Goal: Information Seeking & Learning: Learn about a topic

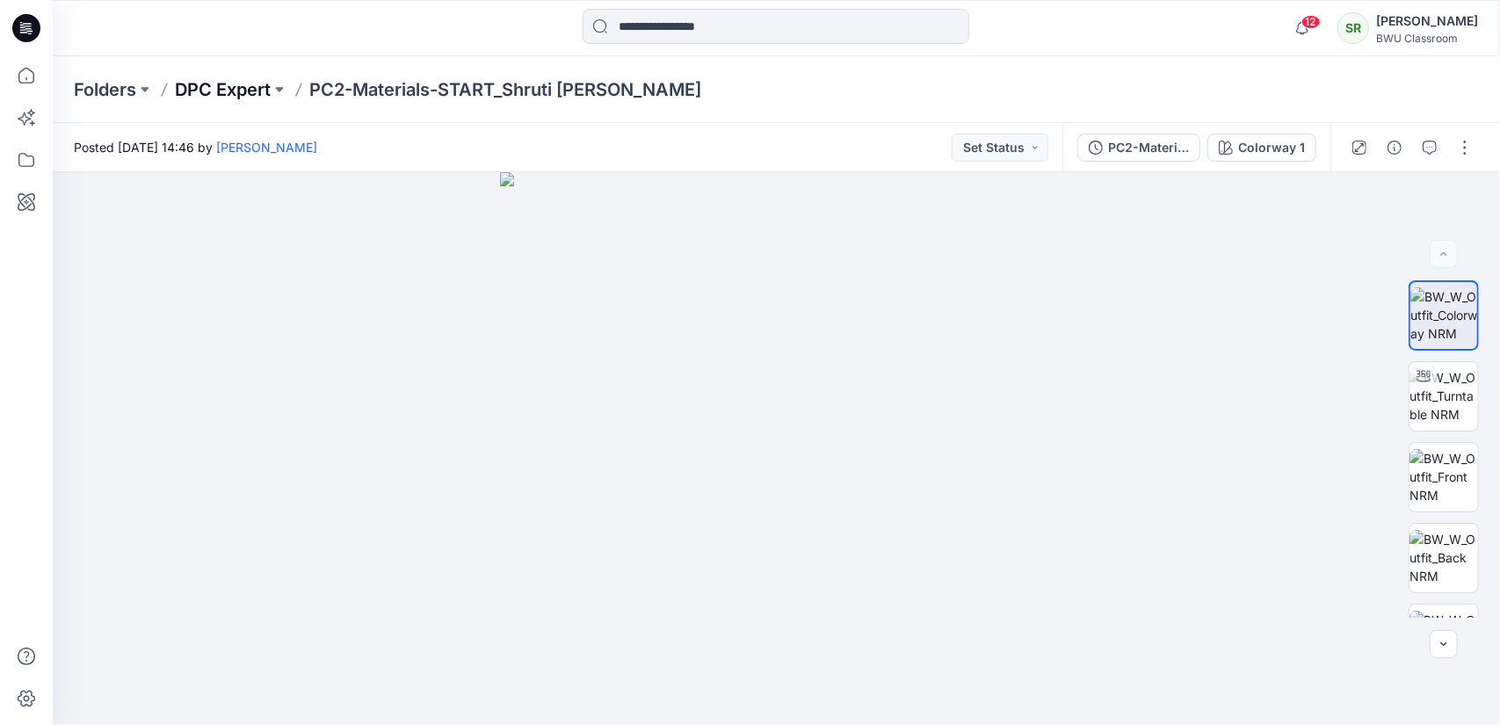
click at [248, 88] on p "DPC Expert" at bounding box center [223, 89] width 96 height 25
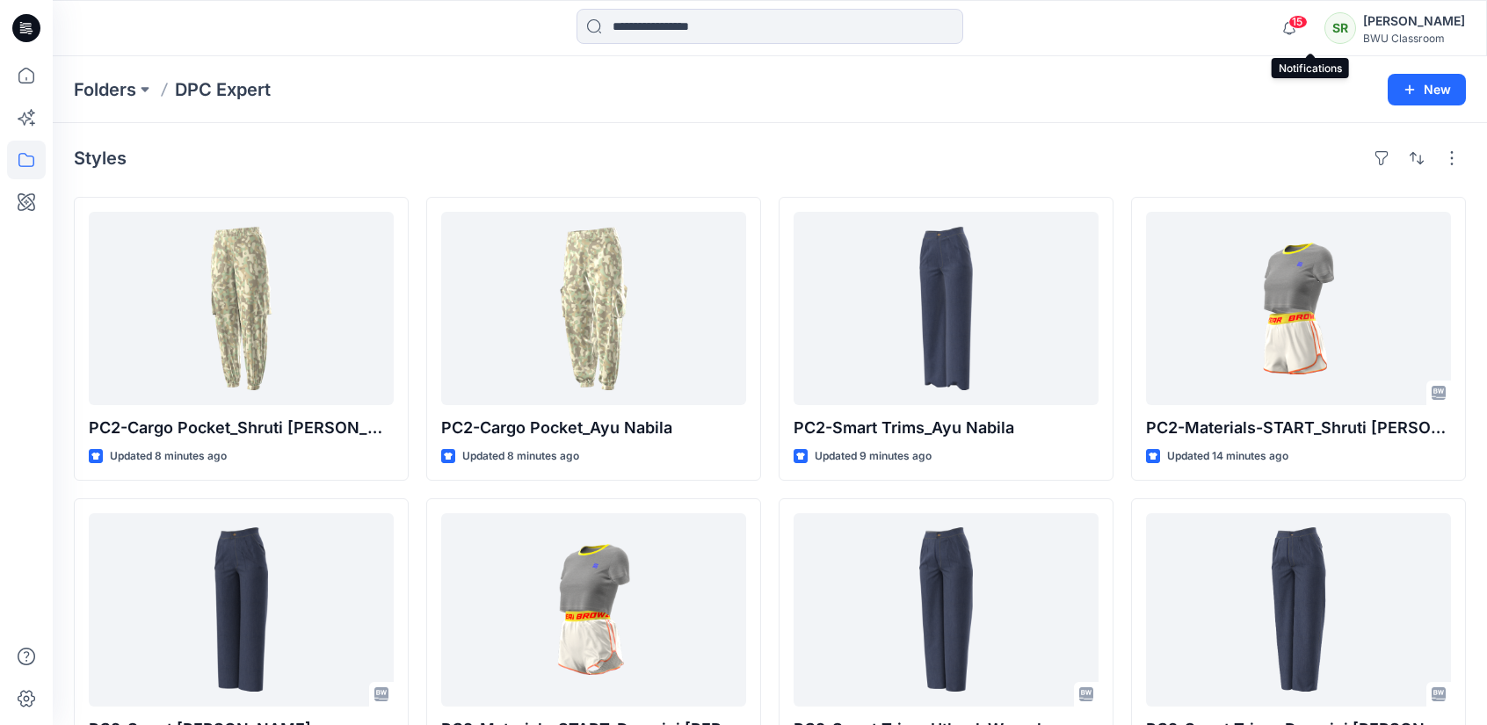
click at [1308, 24] on span "15" at bounding box center [1297, 22] width 19 height 14
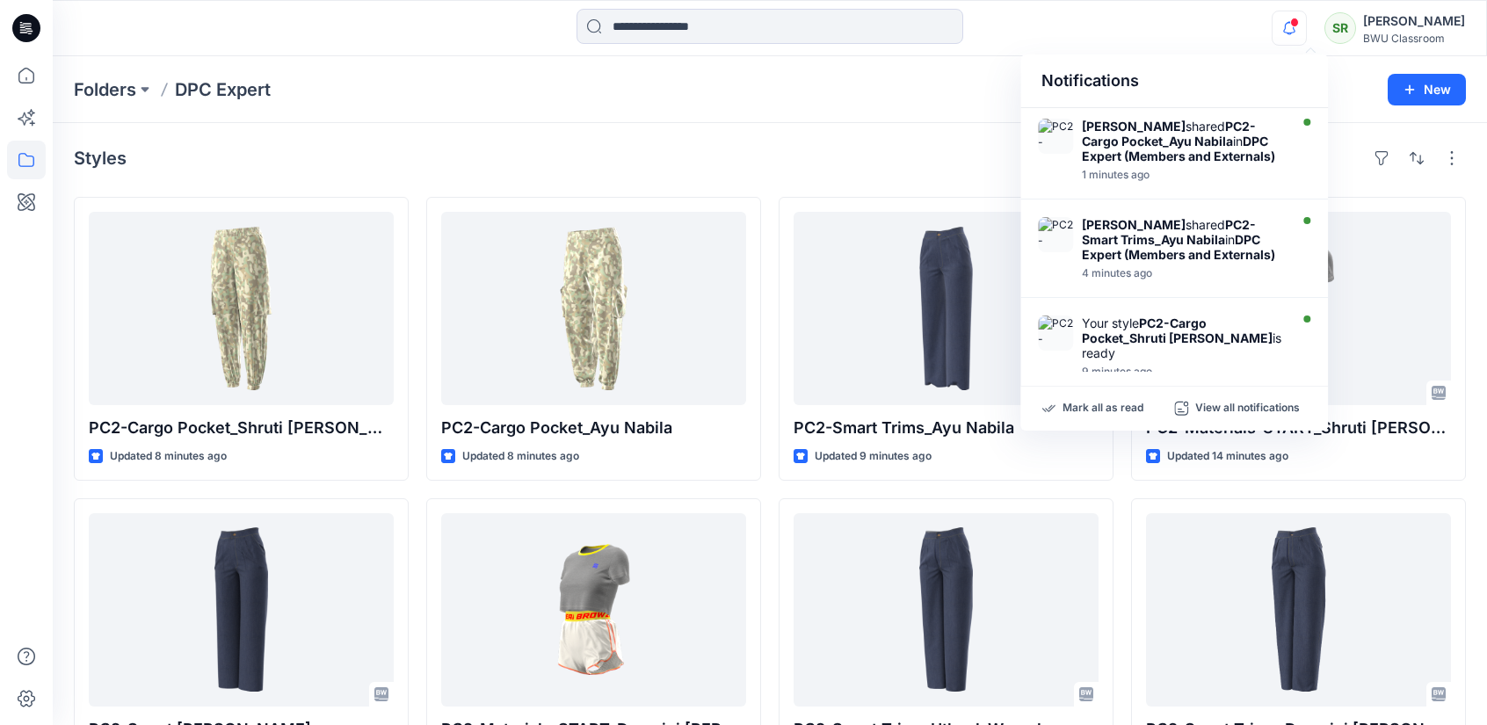
click at [1119, 39] on div at bounding box center [769, 28] width 717 height 39
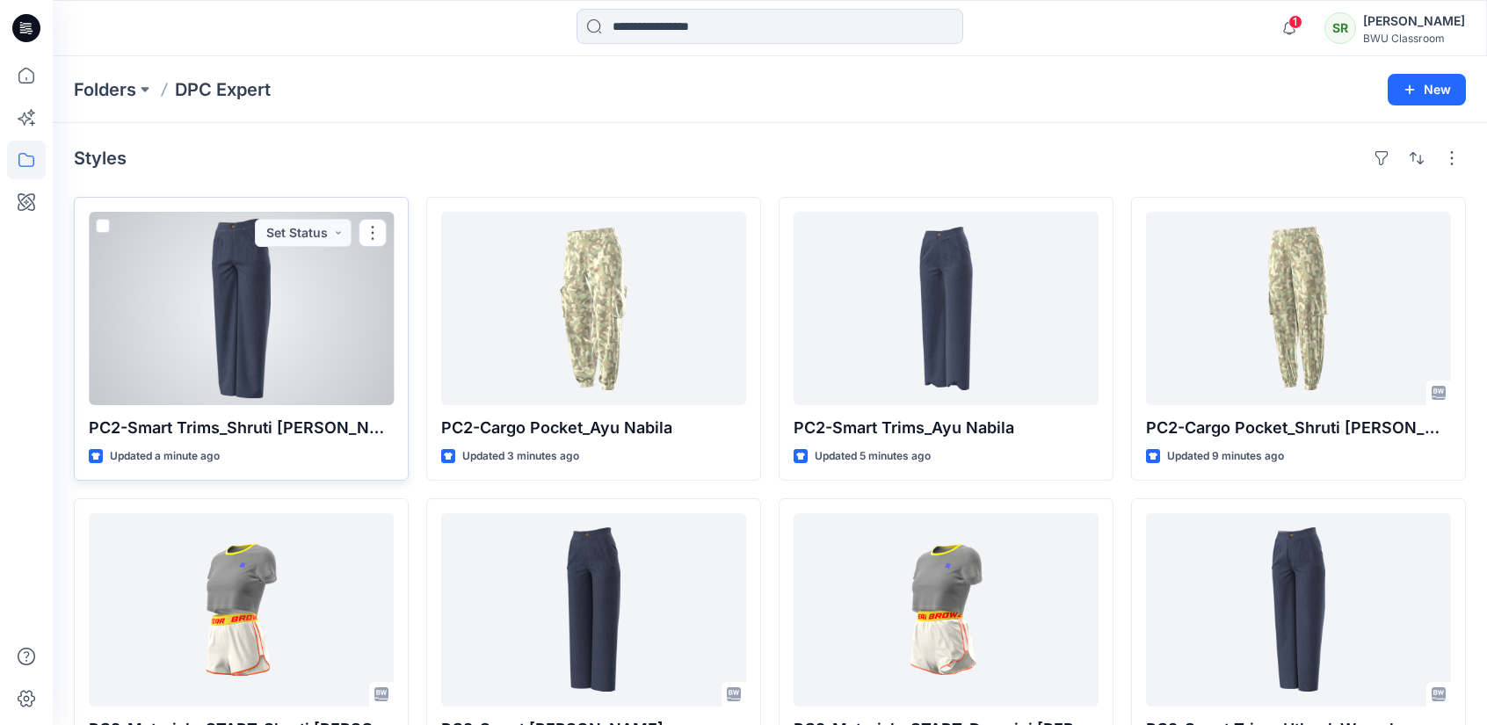
click at [323, 319] on div at bounding box center [241, 308] width 305 height 193
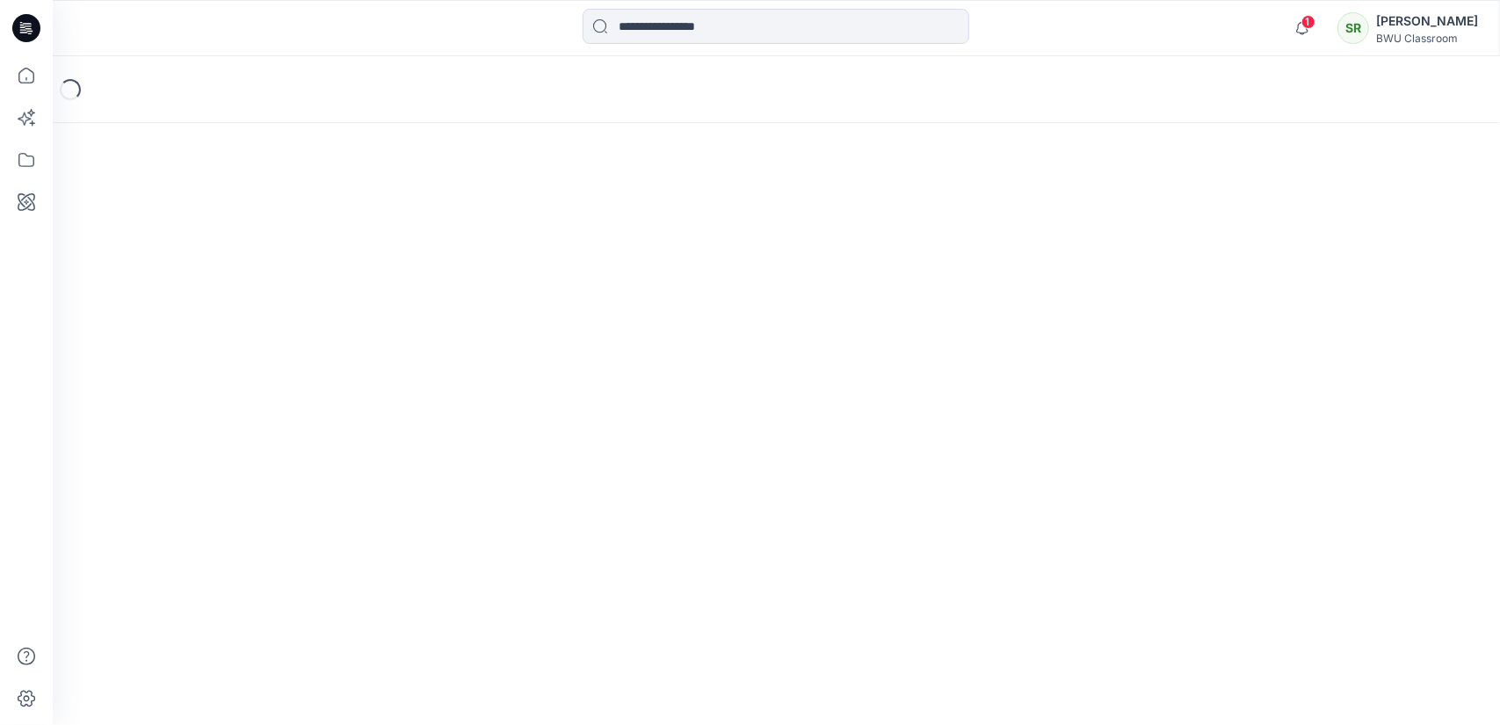
click at [323, 319] on div "Loading..." at bounding box center [776, 390] width 1447 height 669
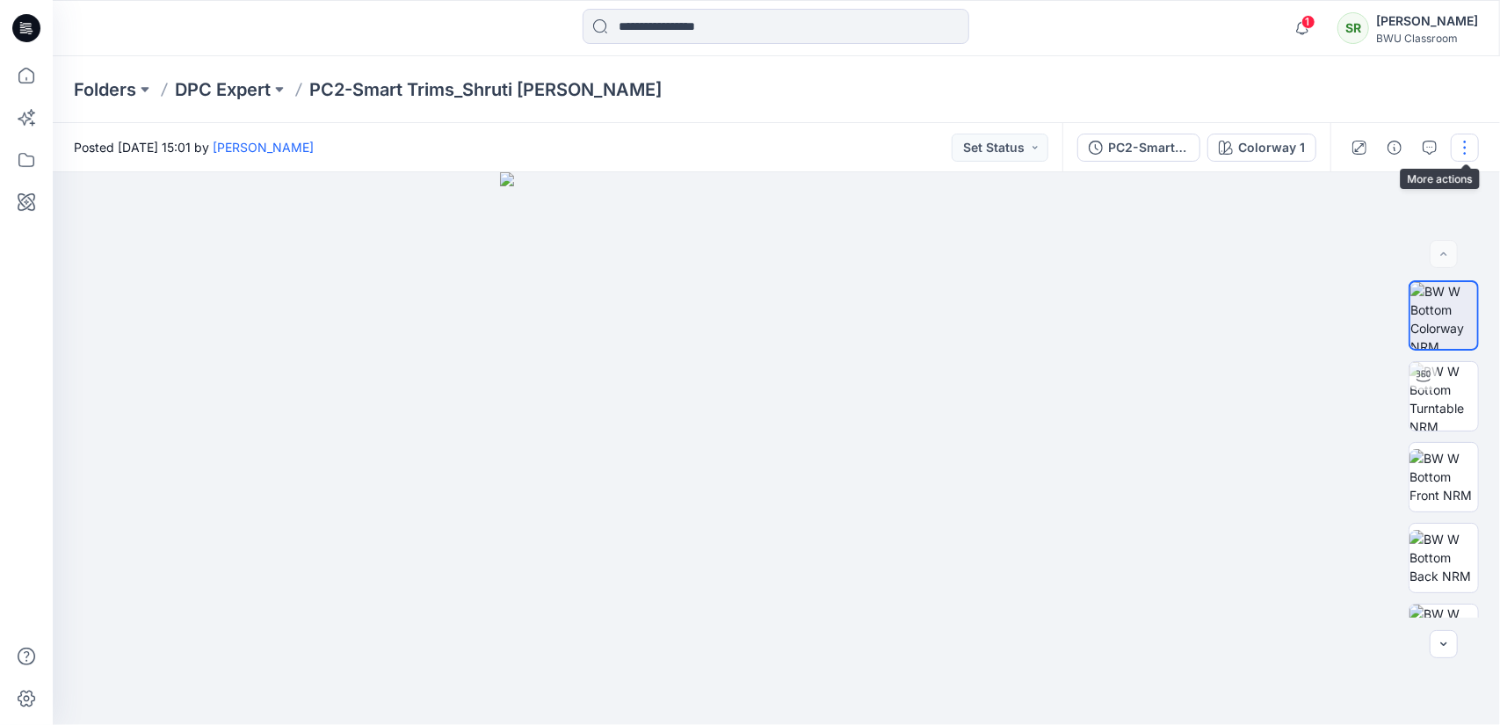
click at [1460, 140] on button "button" at bounding box center [1465, 148] width 28 height 28
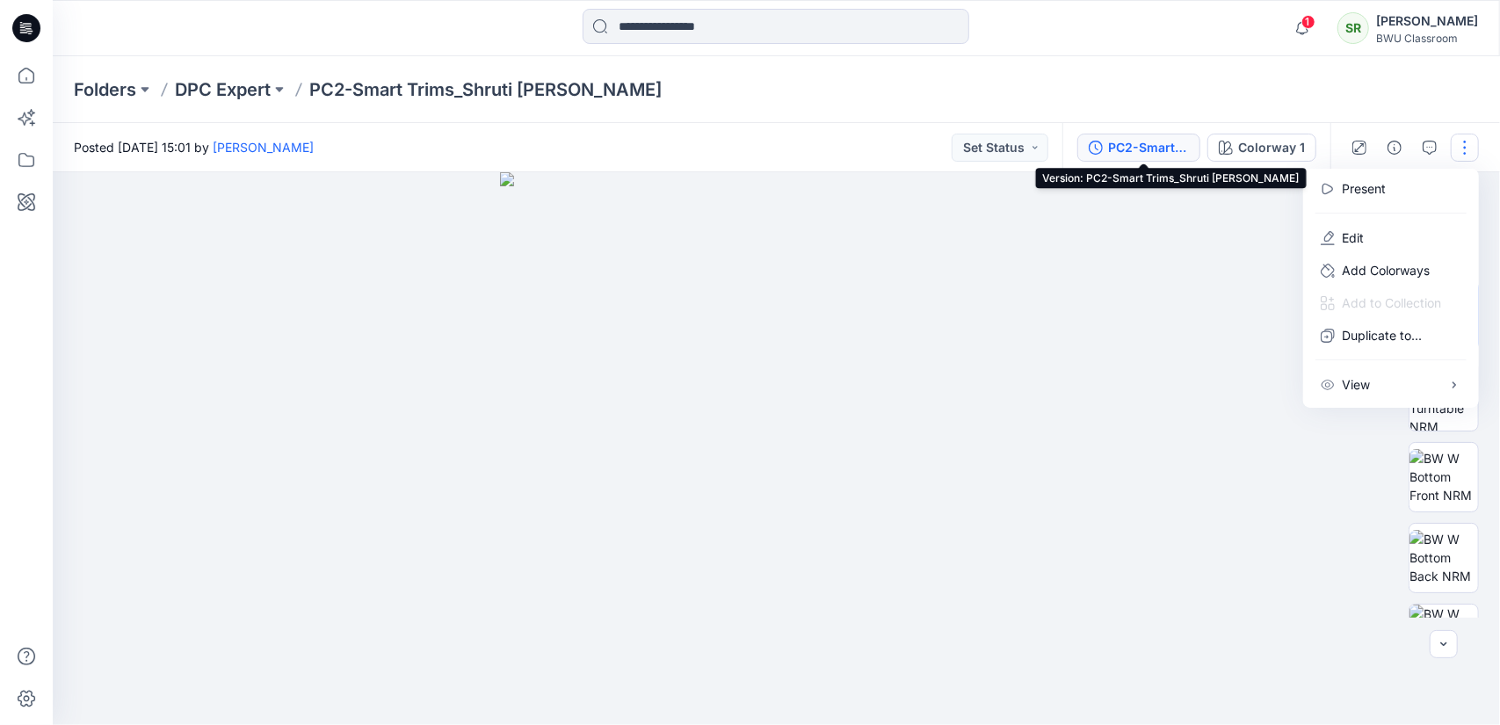
click at [1185, 147] on div "PC2-Smart Trims_Shruti [PERSON_NAME]" at bounding box center [1148, 147] width 81 height 19
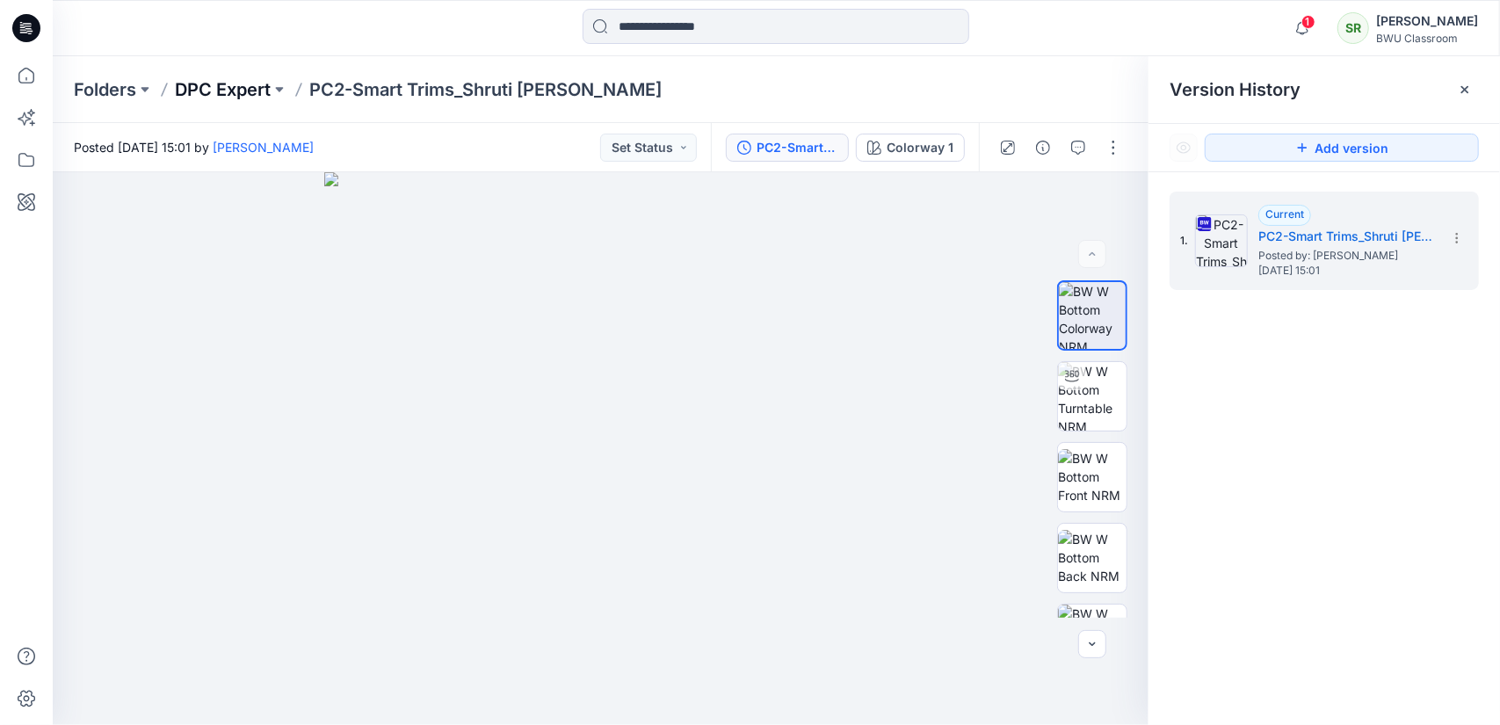
click at [238, 92] on p "DPC Expert" at bounding box center [223, 89] width 96 height 25
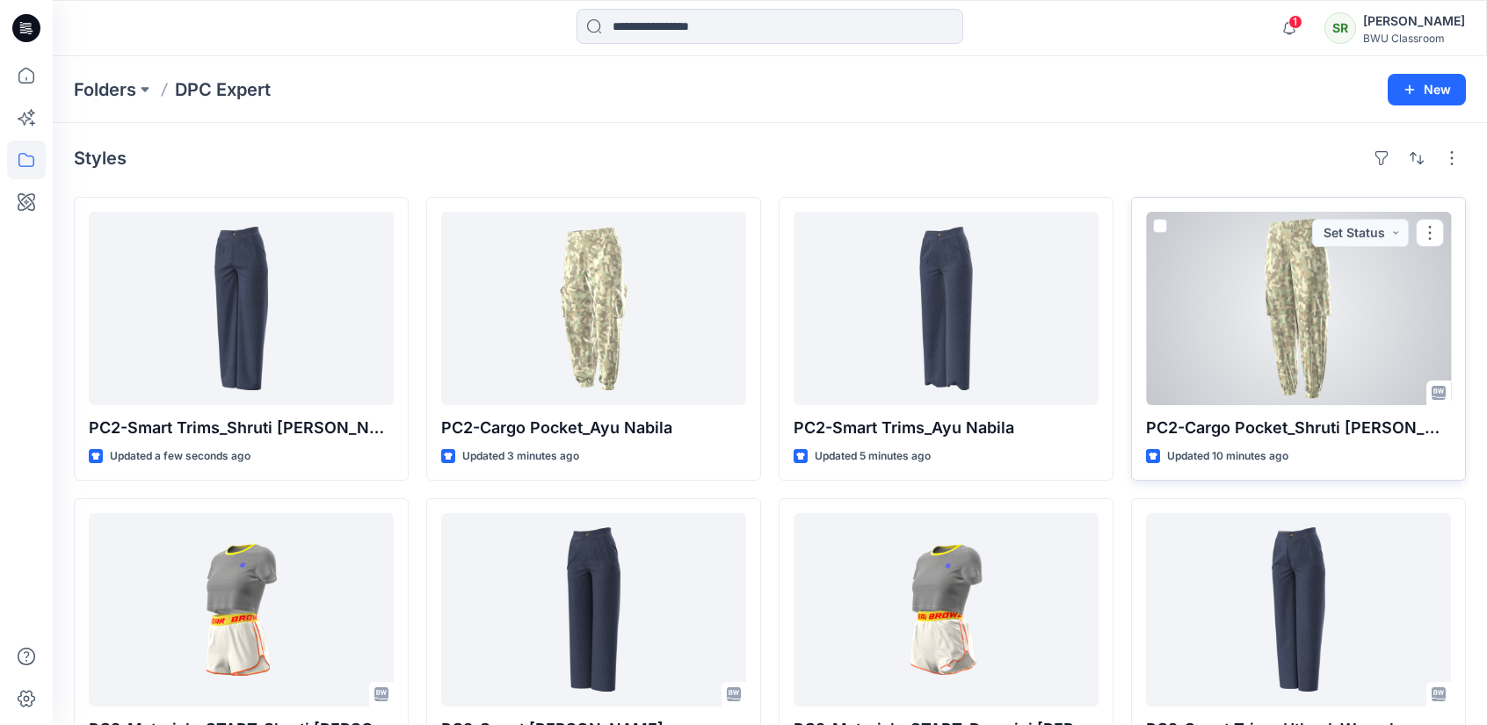
click at [1200, 331] on div at bounding box center [1298, 308] width 305 height 193
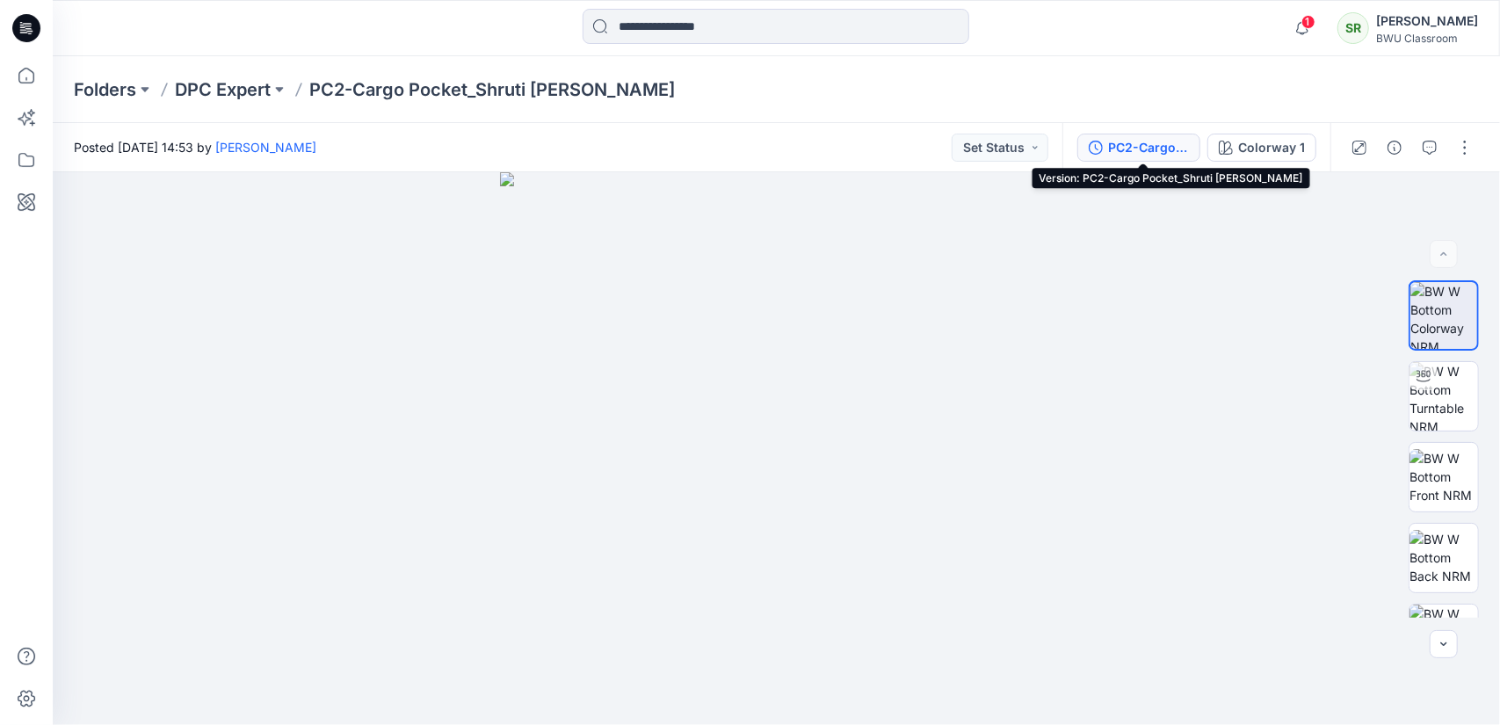
click at [1170, 148] on div "PC2-Cargo Pocket_Shruti [PERSON_NAME]" at bounding box center [1148, 147] width 81 height 19
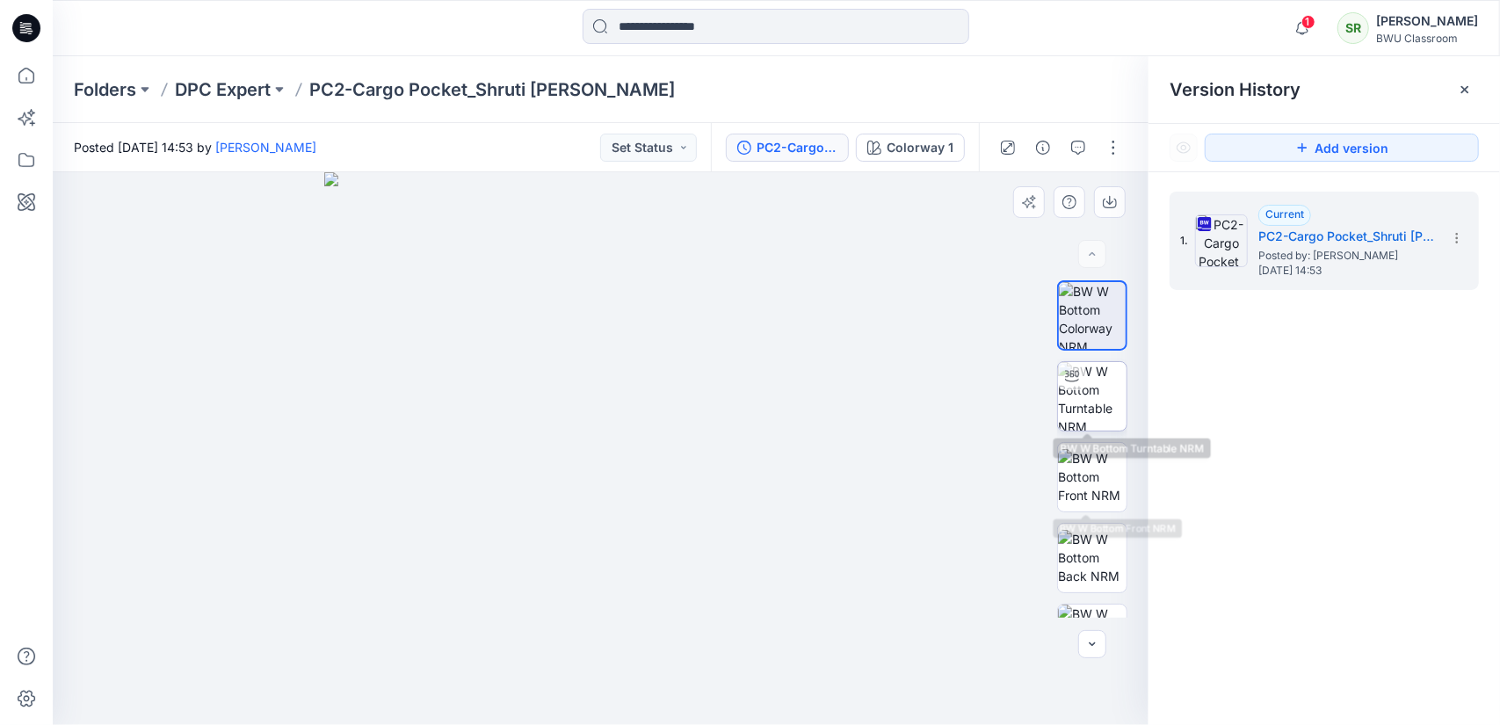
click at [1086, 409] on img at bounding box center [1092, 396] width 69 height 69
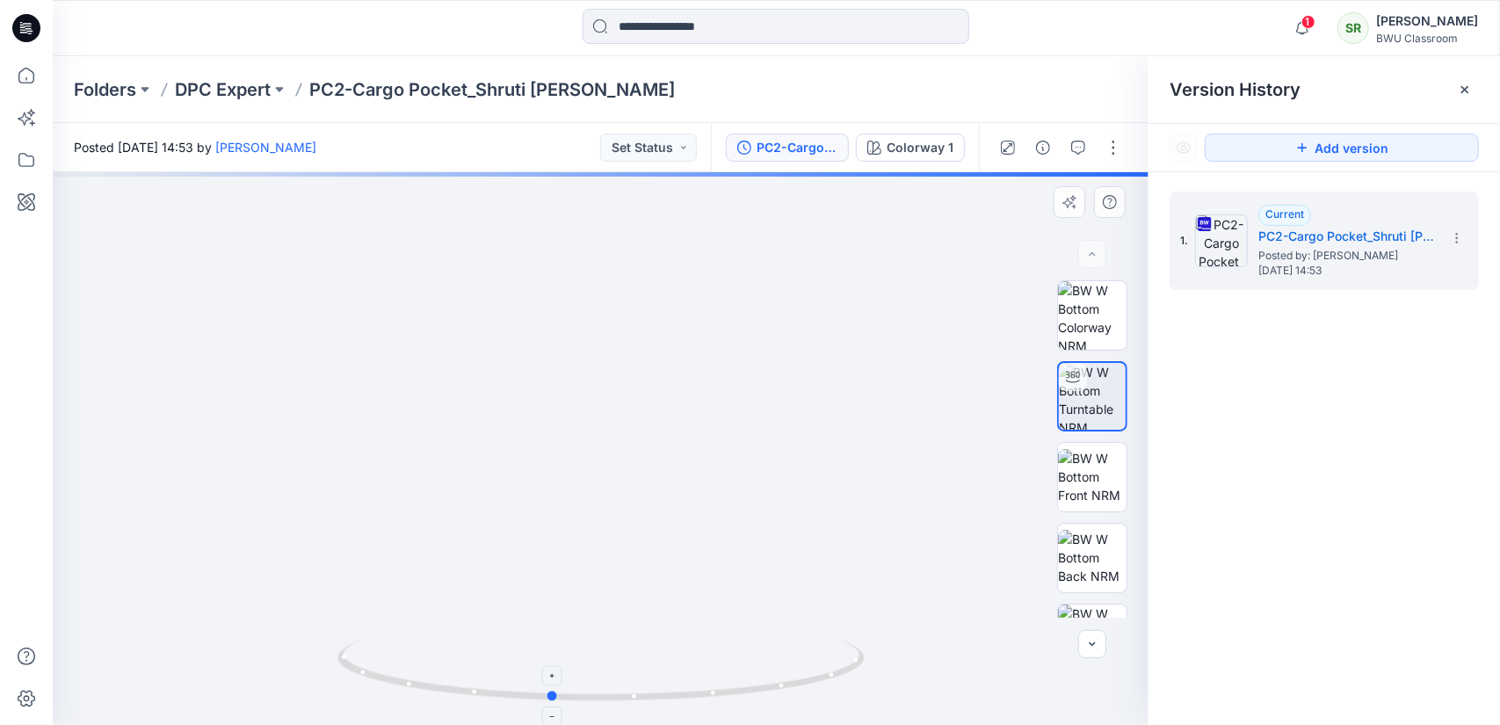
drag, startPoint x: 843, startPoint y: 672, endPoint x: 795, endPoint y: 672, distance: 47.4
click at [792, 674] on icon at bounding box center [603, 673] width 532 height 66
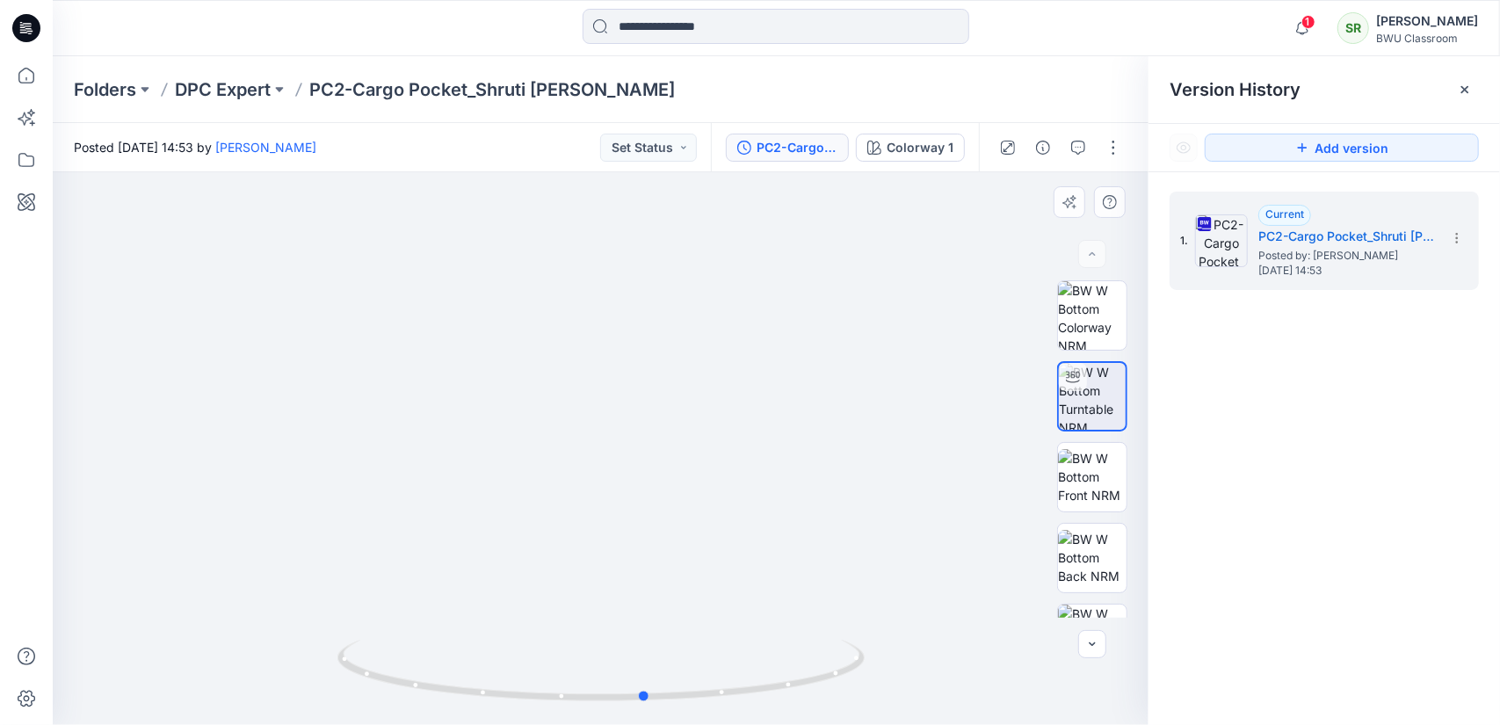
drag, startPoint x: 837, startPoint y: 677, endPoint x: 535, endPoint y: 517, distance: 341.2
click at [405, 627] on div at bounding box center [601, 448] width 1096 height 553
click at [1462, 87] on icon at bounding box center [1464, 89] width 7 height 7
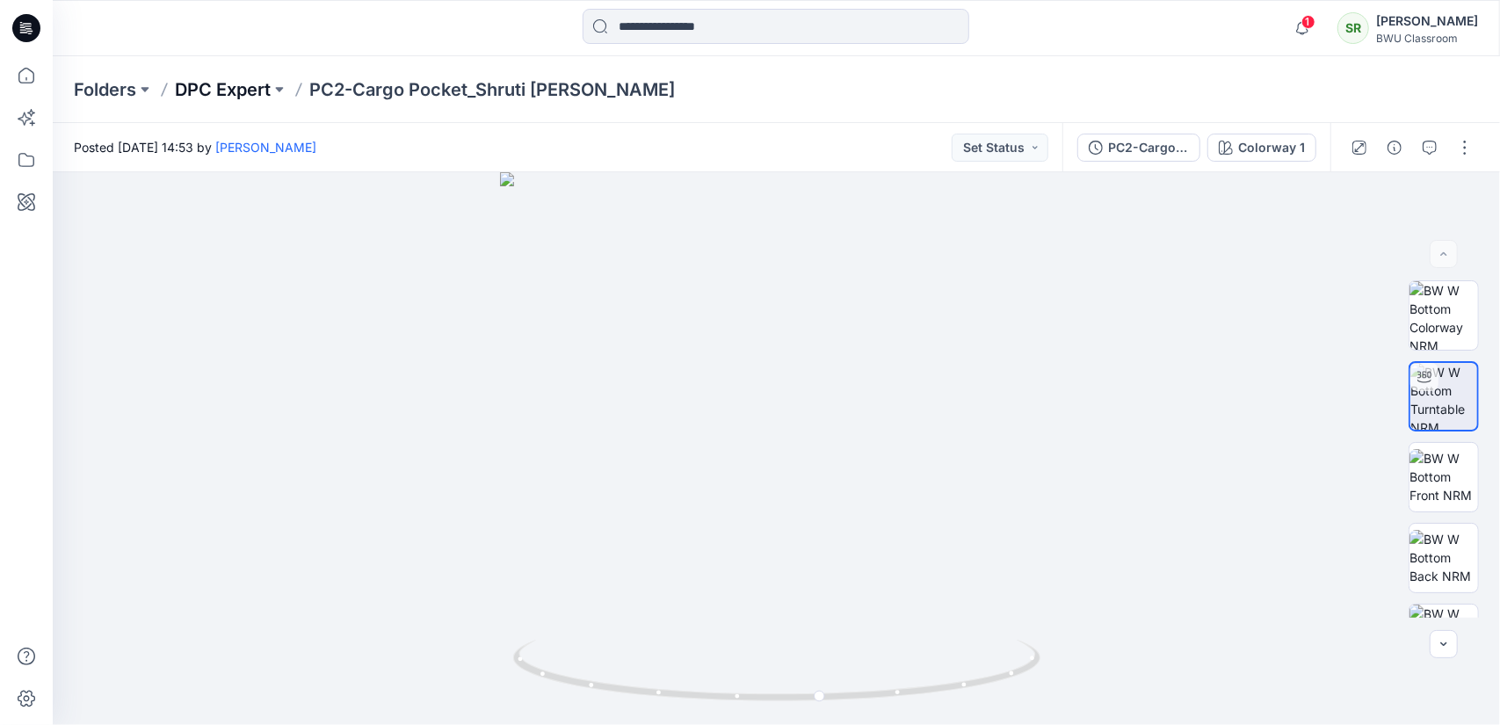
click at [237, 87] on p "DPC Expert" at bounding box center [223, 89] width 96 height 25
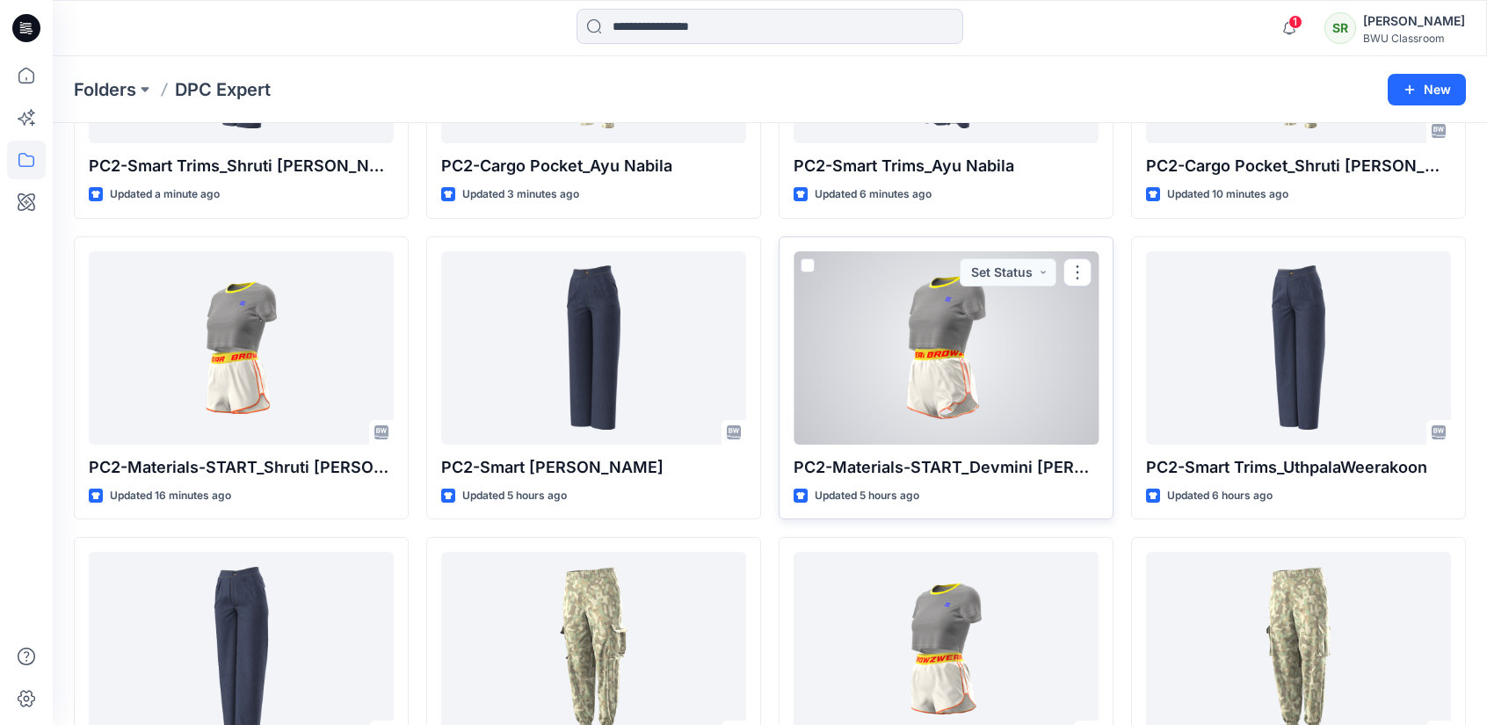
scroll to position [264, 0]
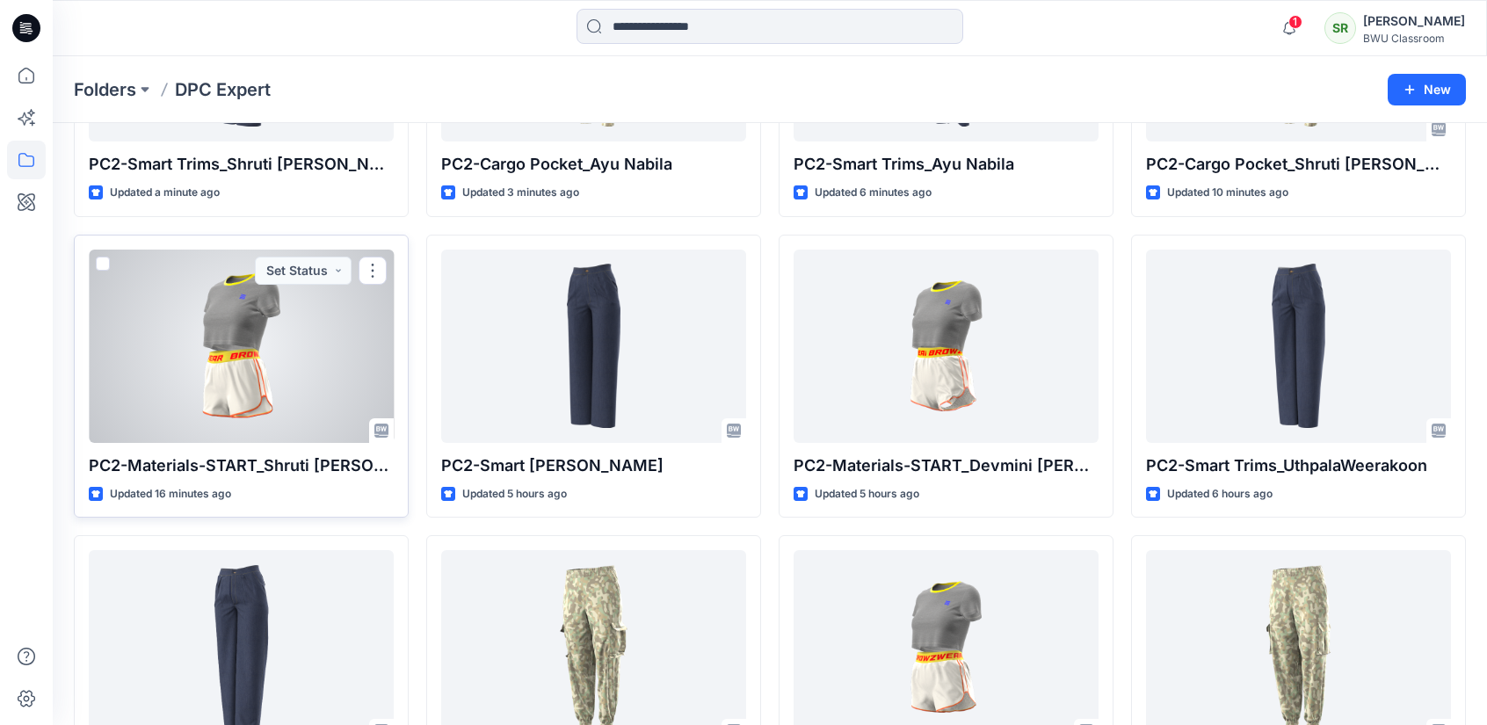
click at [202, 373] on div at bounding box center [241, 346] width 305 height 193
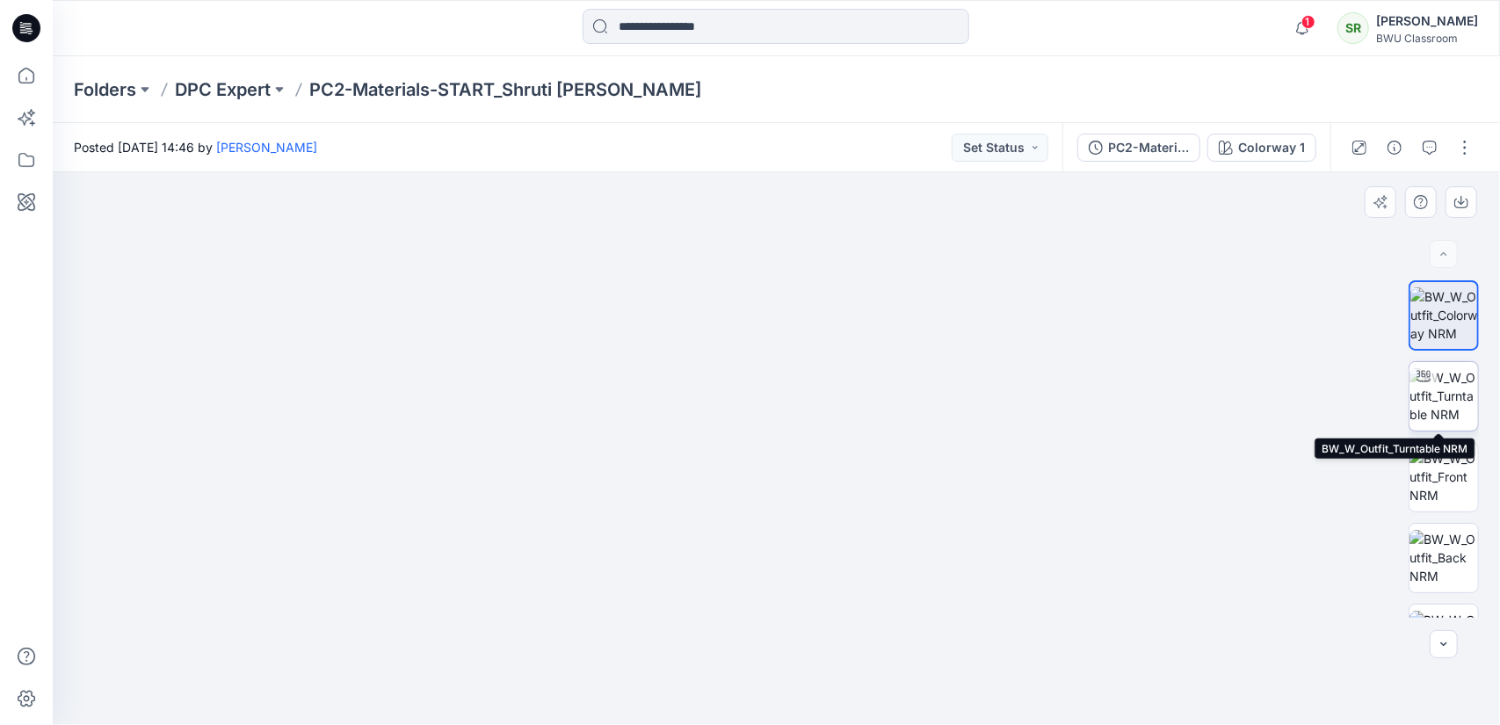
click at [1442, 386] on img at bounding box center [1443, 395] width 69 height 55
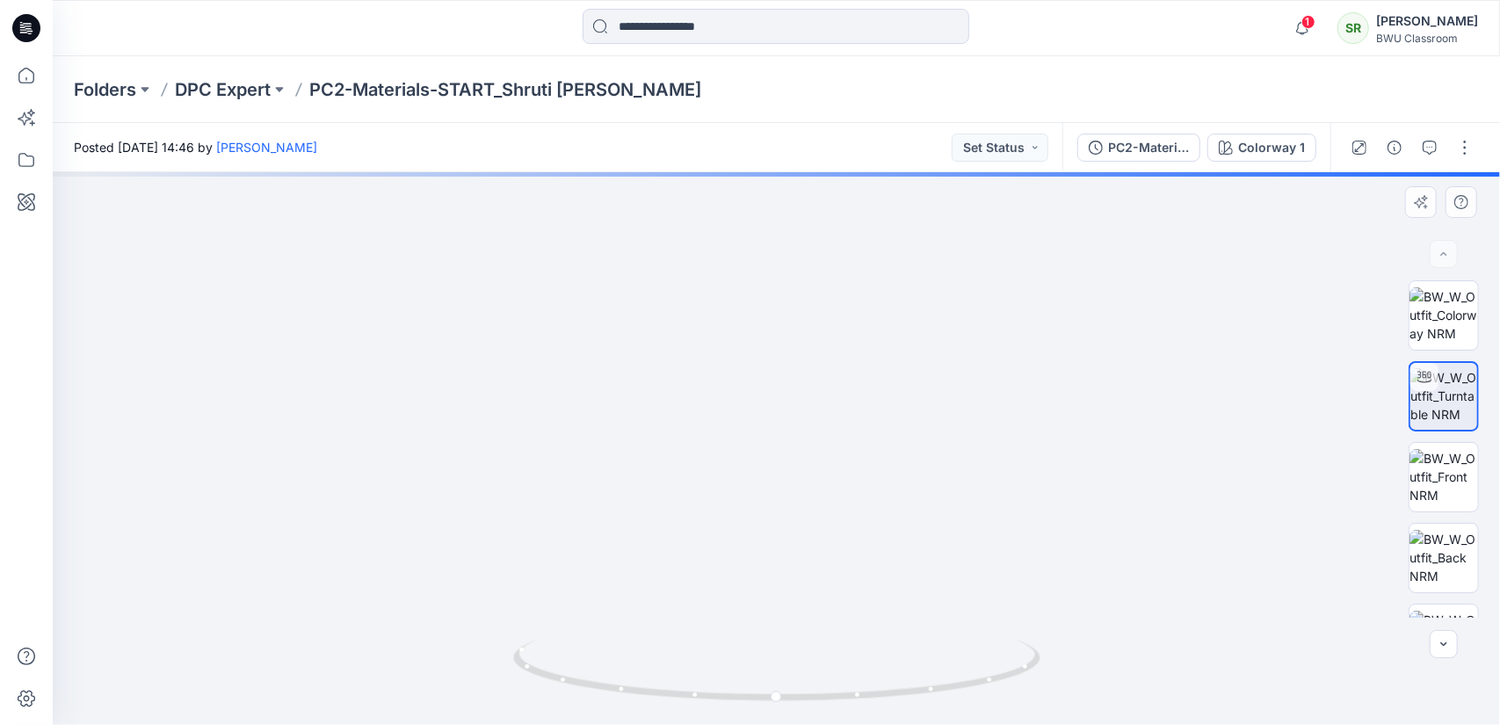
drag, startPoint x: 903, startPoint y: 396, endPoint x: 922, endPoint y: 528, distance: 133.1
drag, startPoint x: 995, startPoint y: 678, endPoint x: 764, endPoint y: 684, distance: 230.3
click at [764, 684] on icon at bounding box center [779, 673] width 532 height 66
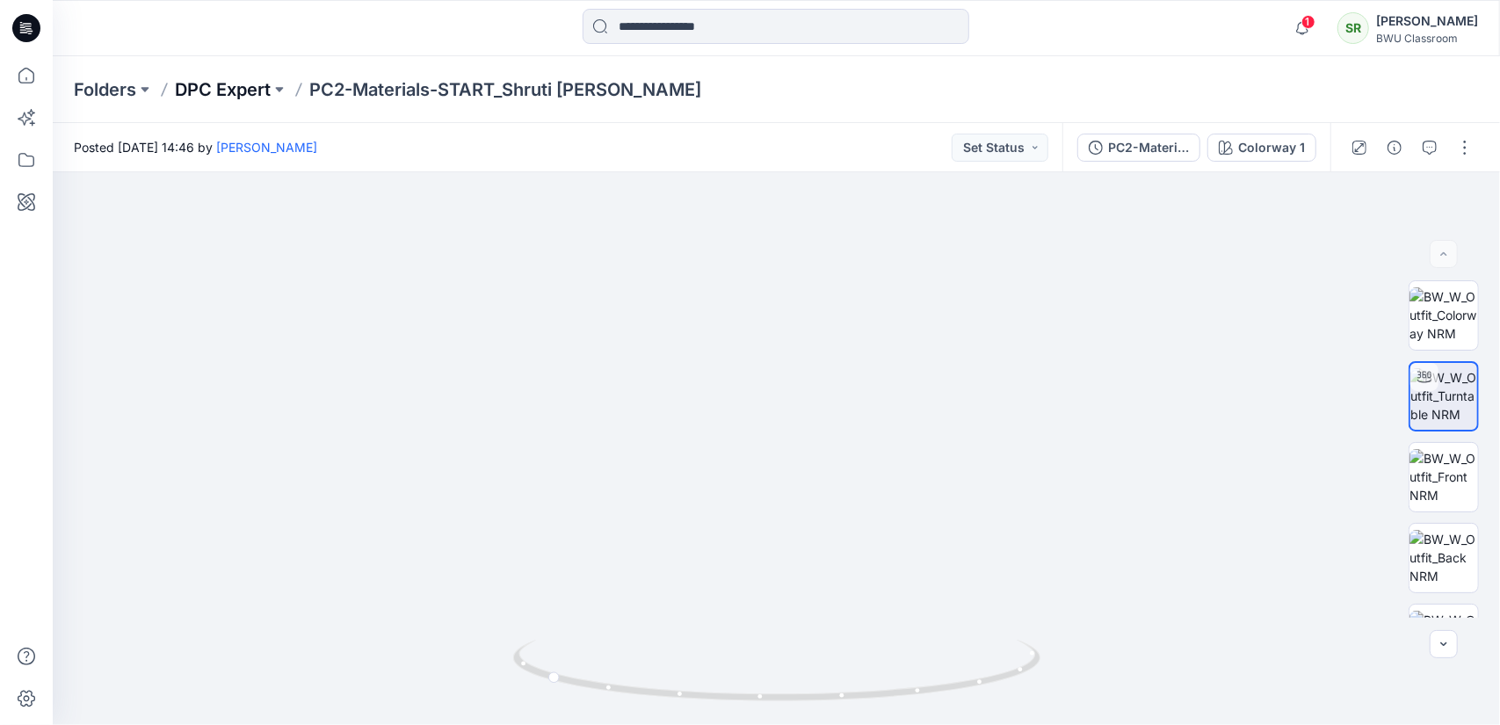
click at [216, 83] on p "DPC Expert" at bounding box center [223, 89] width 96 height 25
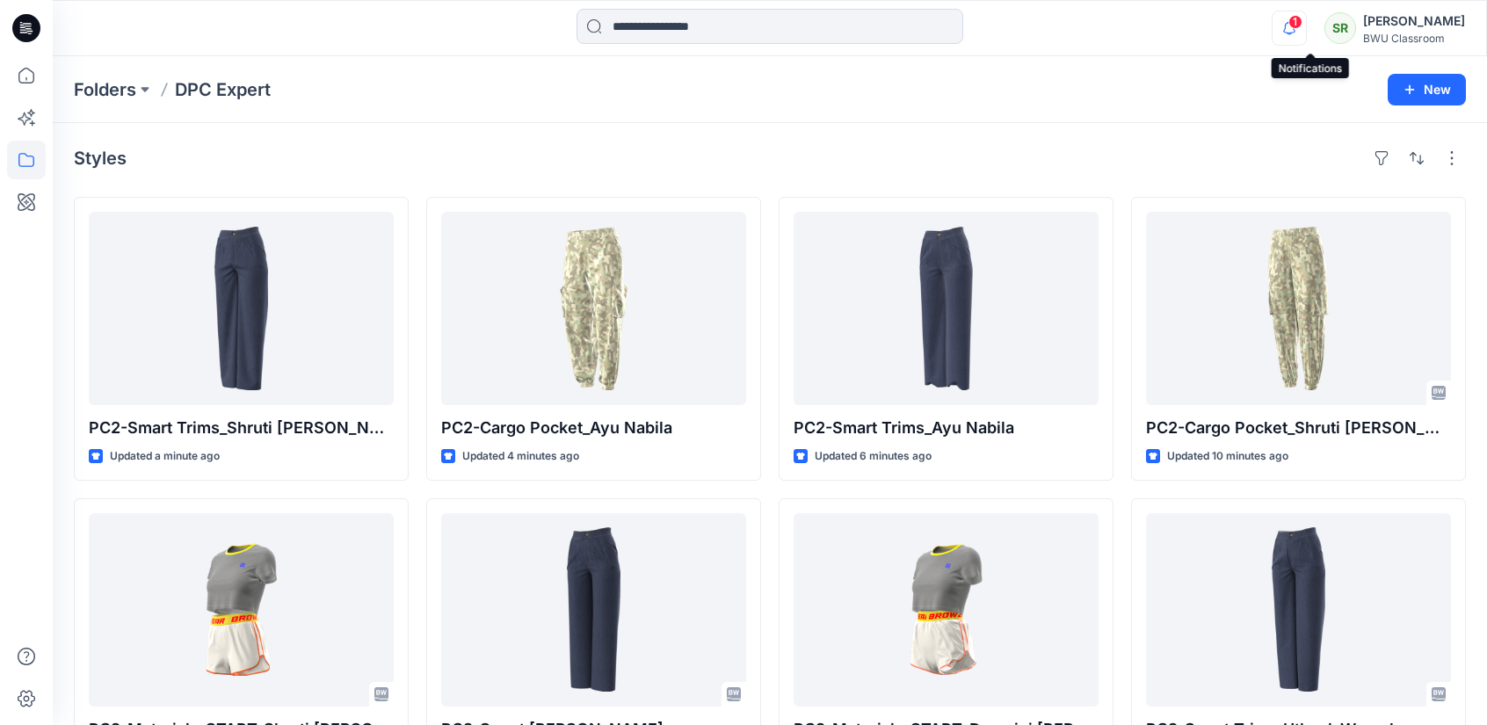
click at [1291, 22] on icon "button" at bounding box center [1289, 22] width 4 height 2
drag, startPoint x: 1037, startPoint y: 151, endPoint x: 1144, endPoint y: 107, distance: 115.9
click at [1037, 151] on div "Styles" at bounding box center [770, 158] width 1392 height 28
